Goal: Task Accomplishment & Management: Use online tool/utility

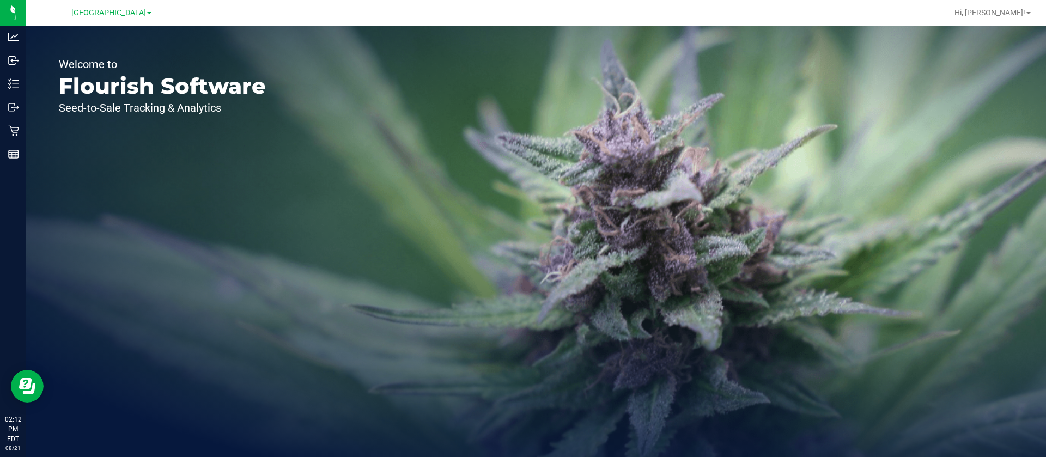
drag, startPoint x: 858, startPoint y: 0, endPoint x: 465, endPoint y: 178, distance: 431.6
click at [465, 178] on div "Welcome to Flourish Software Seed-to-Sale Tracking & Analytics" at bounding box center [536, 241] width 1020 height 431
drag, startPoint x: 582, startPoint y: 214, endPoint x: 959, endPoint y: 267, distance: 380.8
click at [959, 267] on div "Welcome to Flourish Software Seed-to-Sale Tracking & Analytics" at bounding box center [536, 241] width 1020 height 431
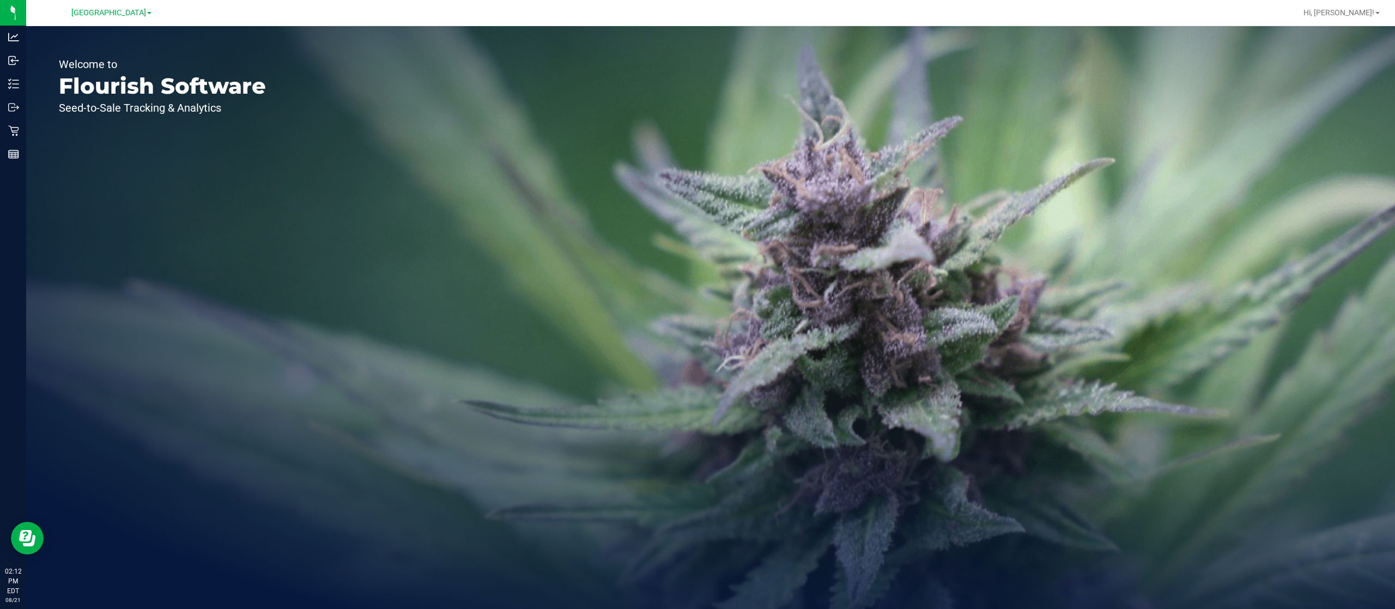
drag, startPoint x: 987, startPoint y: 1, endPoint x: 529, endPoint y: 234, distance: 514.9
click at [530, 235] on div "Welcome to Flourish Software Seed-to-Sale Tracking & Analytics" at bounding box center [710, 317] width 1369 height 583
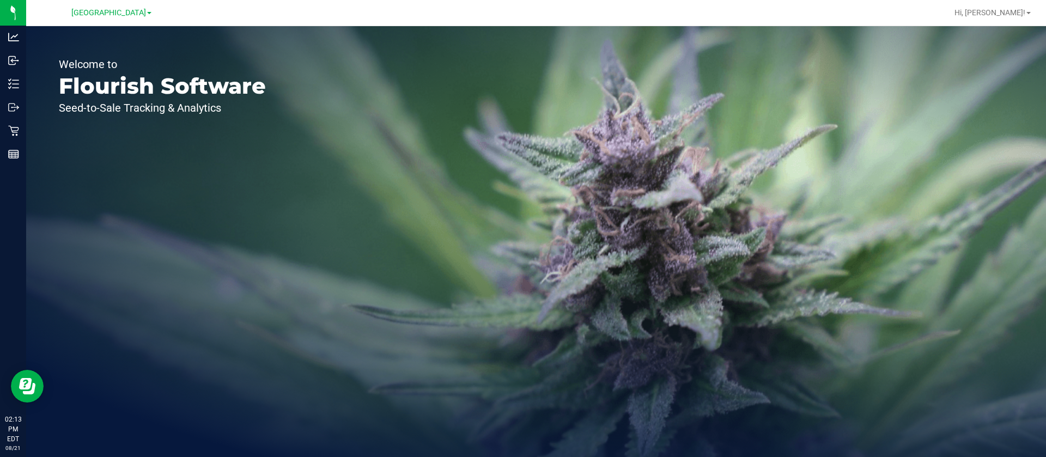
drag, startPoint x: 1255, startPoint y: 4, endPoint x: 415, endPoint y: 163, distance: 855.5
click at [416, 163] on div "Welcome to Flourish Software Seed-to-Sale Tracking & Analytics" at bounding box center [536, 241] width 1020 height 431
drag, startPoint x: 331, startPoint y: 268, endPoint x: 321, endPoint y: 259, distance: 13.1
click at [331, 267] on div "Welcome to Flourish Software Seed-to-Sale Tracking & Analytics" at bounding box center [536, 241] width 1020 height 431
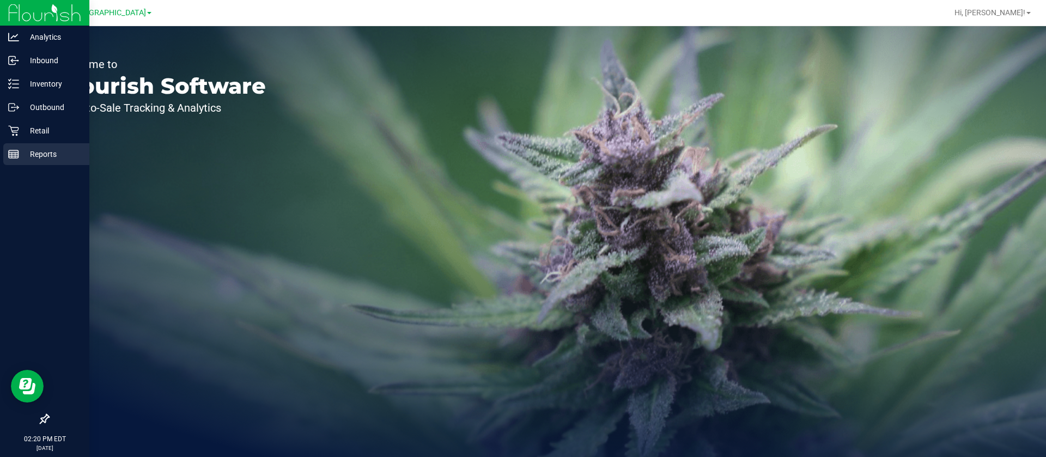
click at [41, 157] on p "Reports" at bounding box center [51, 154] width 65 height 13
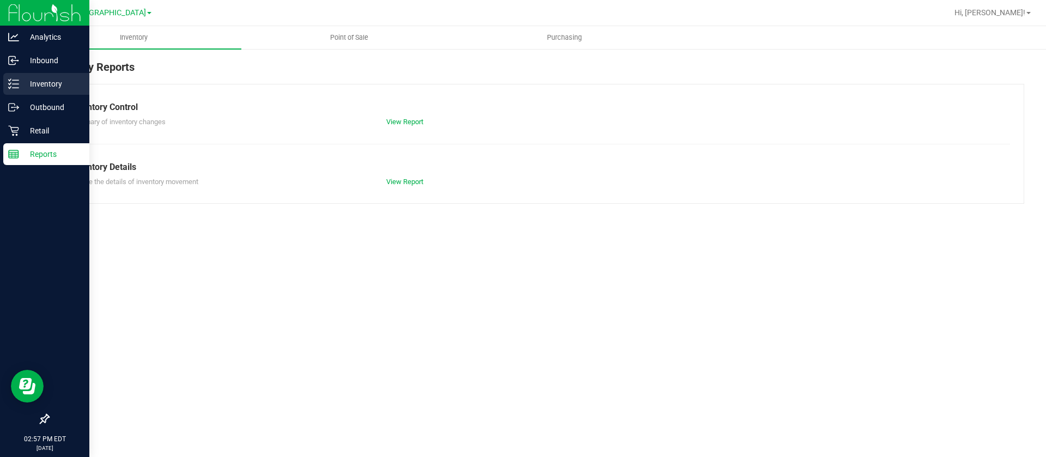
click at [42, 80] on p "Inventory" at bounding box center [51, 83] width 65 height 13
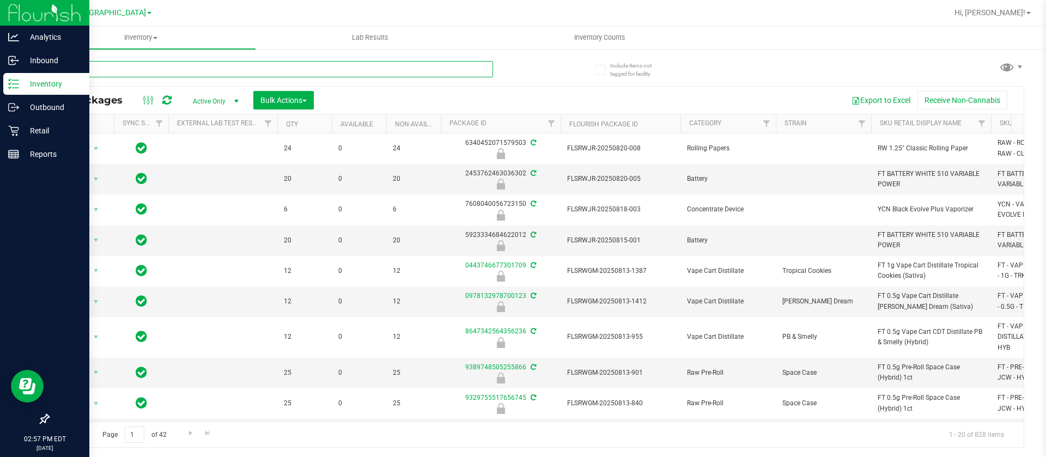
click at [191, 69] on input "text" at bounding box center [270, 69] width 445 height 16
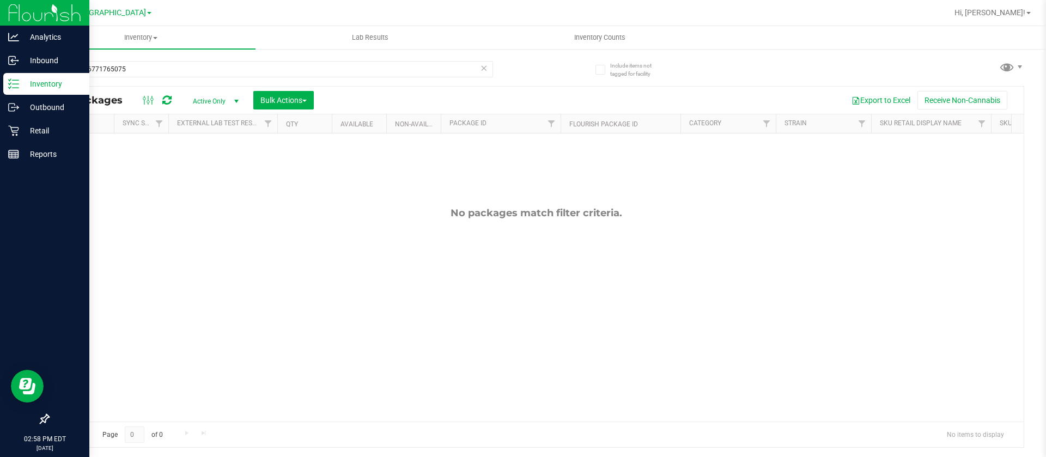
click at [198, 176] on div "No packages match filter criteria." at bounding box center [535, 314] width 975 height 362
click at [156, 72] on input "0015006771765075" at bounding box center [270, 69] width 445 height 16
click at [138, 38] on span "Inventory" at bounding box center [140, 38] width 229 height 10
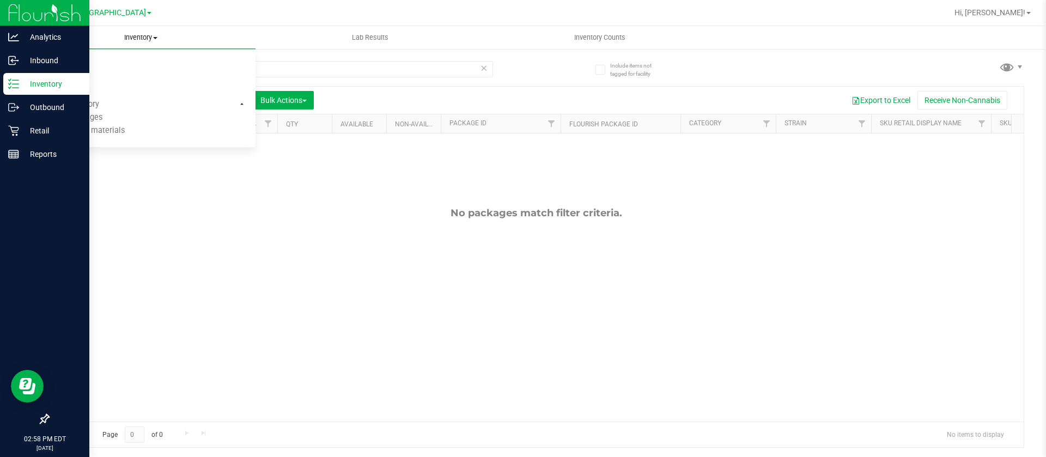
click at [133, 37] on span "Inventory" at bounding box center [140, 38] width 229 height 10
click at [45, 90] on div "Inventory" at bounding box center [46, 84] width 86 height 22
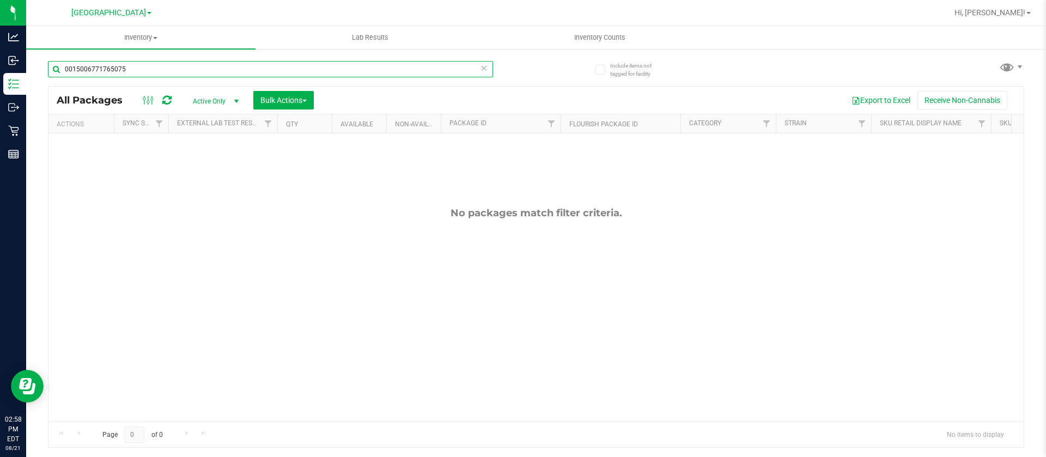
click at [171, 72] on input "0015006771765075" at bounding box center [270, 69] width 445 height 16
type input "0015006771765075"
